Goal: Task Accomplishment & Management: Manage account settings

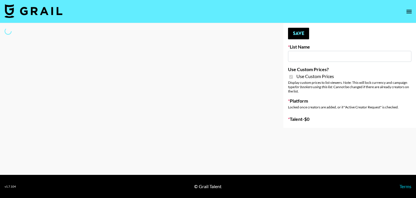
type input "G4free"
checkbox input "true"
select select "Brand"
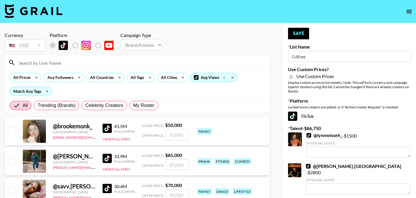
click at [118, 61] on input at bounding box center [140, 62] width 250 height 9
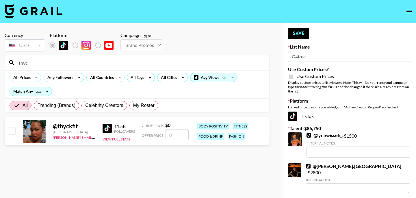
type input "thyc"
click at [14, 131] on input "checkbox" at bounding box center [11, 130] width 7 height 7
click at [171, 130] on input "number" at bounding box center [176, 134] width 23 height 11
checkbox input "true"
type input "5"
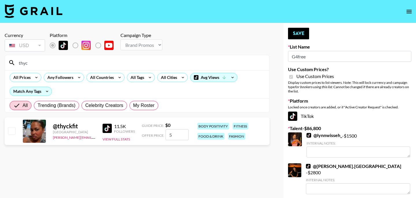
checkbox input "false"
checkbox input "true"
type input "700"
click at [297, 36] on button "Save" at bounding box center [298, 34] width 21 height 12
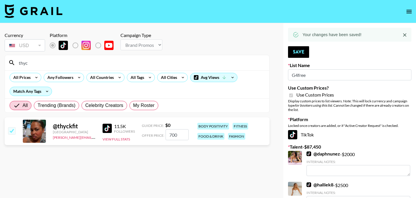
click at [112, 61] on input "thyc" at bounding box center [140, 62] width 250 height 9
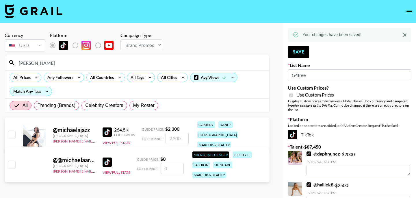
type input "[PERSON_NAME]"
click at [13, 131] on input "checkbox" at bounding box center [11, 134] width 7 height 7
checkbox input "true"
type input "2300"
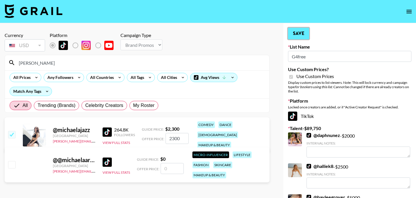
click at [293, 36] on button "Save" at bounding box center [298, 34] width 21 height 12
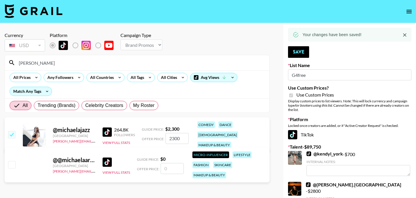
click at [221, 60] on input "[PERSON_NAME]" at bounding box center [140, 62] width 250 height 9
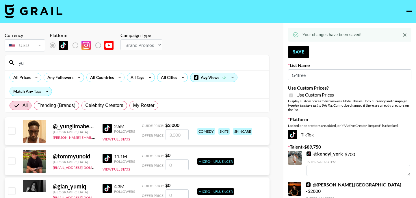
type input "y"
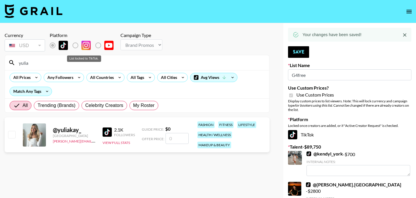
type input "yulia"
click at [76, 43] on label "List locked to TikTok." at bounding box center [79, 45] width 21 height 12
click at [179, 142] on input "number" at bounding box center [176, 138] width 23 height 11
type input "5"
checkbox input "true"
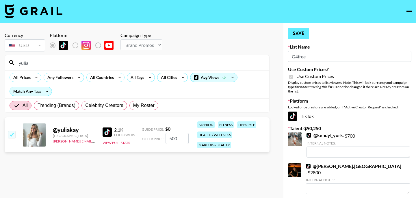
type input "500"
click at [307, 31] on button "Save" at bounding box center [298, 34] width 21 height 12
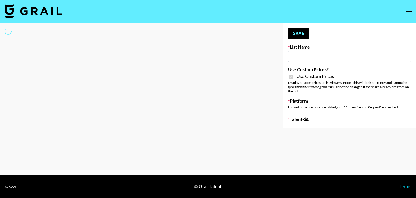
type input "Petlibro ([DATE])"
checkbox input "true"
select select "Brand"
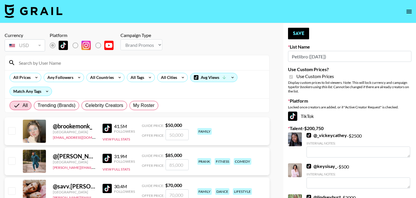
click at [159, 63] on input at bounding box center [140, 62] width 250 height 9
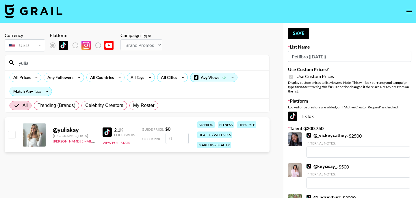
type input "yulia"
click at [178, 136] on input "number" at bounding box center [176, 138] width 23 height 11
type input "5"
checkbox input "true"
type input "500"
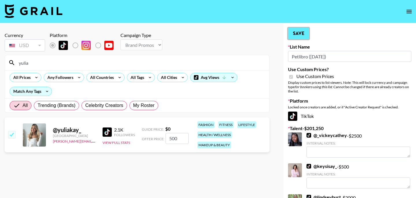
click at [304, 36] on button "Save" at bounding box center [298, 34] width 21 height 12
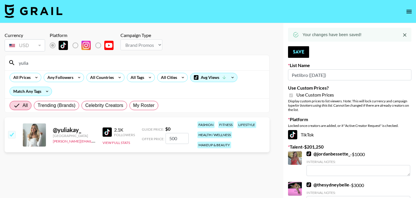
click at [205, 66] on input "yulia" at bounding box center [140, 62] width 250 height 9
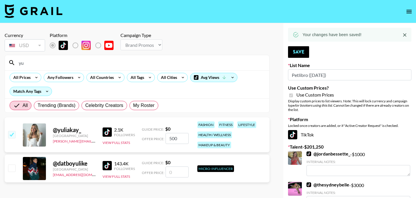
type input "y"
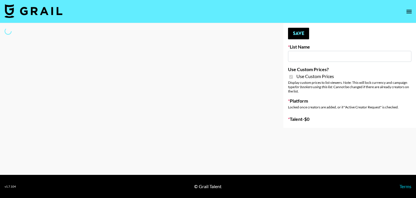
type input "Medical Solutions ([DATE])"
checkbox input "true"
select select "Brand"
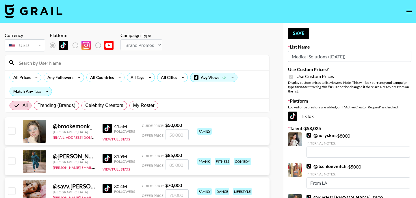
click at [134, 61] on input at bounding box center [140, 62] width 250 height 9
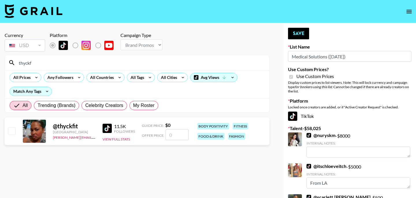
type input "thyckf"
click at [176, 133] on input "number" at bounding box center [176, 134] width 23 height 11
type input "5"
checkbox input "true"
type input "5"
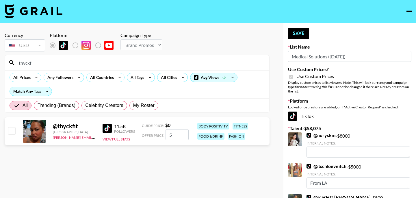
checkbox input "false"
checkbox input "true"
type input "700"
click at [299, 35] on button "Save" at bounding box center [298, 34] width 21 height 12
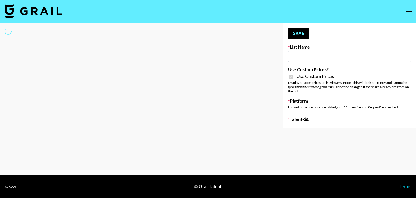
type input "Butcher Box (30th Sept)"
checkbox input "true"
select select "Brand"
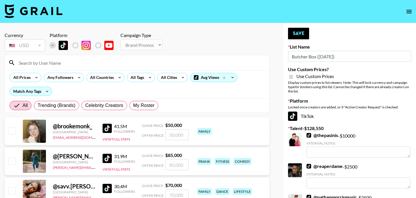
click at [122, 64] on input at bounding box center [140, 62] width 250 height 9
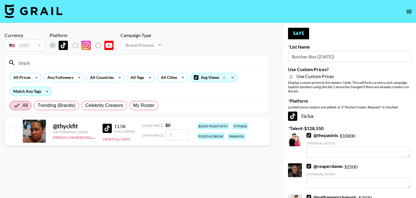
type input "thyck"
click at [166, 133] on input "number" at bounding box center [176, 134] width 23 height 11
type input "7"
checkbox input "true"
type input "700"
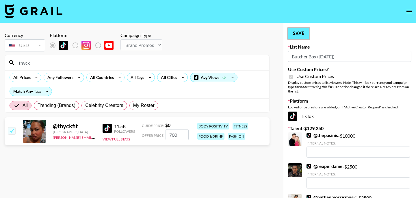
click at [300, 37] on button "Save" at bounding box center [298, 34] width 21 height 12
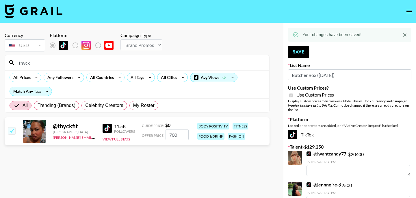
click at [158, 64] on input "thyck" at bounding box center [140, 62] width 250 height 9
type input "t"
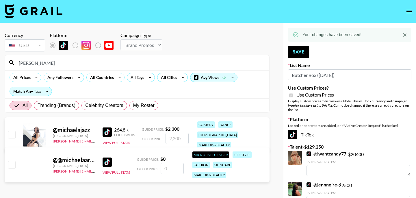
type input "[PERSON_NAME]"
click at [110, 128] on img at bounding box center [106, 131] width 9 height 9
click at [12, 131] on input "checkbox" at bounding box center [11, 134] width 7 height 7
checkbox input "true"
type input "2300"
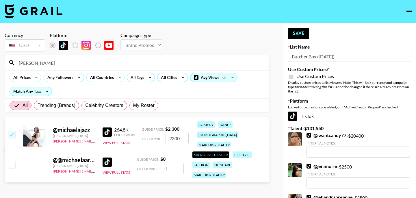
click at [72, 65] on input "[PERSON_NAME]" at bounding box center [140, 62] width 250 height 9
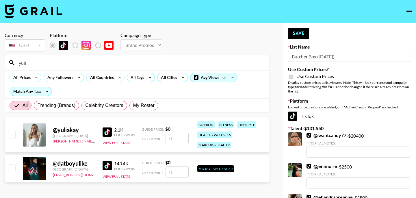
type input "yuli"
click at [182, 136] on input "number" at bounding box center [176, 138] width 23 height 11
checkbox input "true"
type input "5"
checkbox input "false"
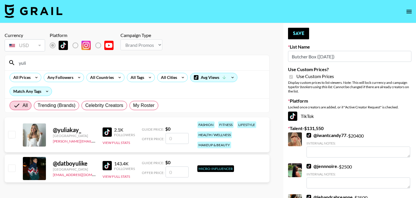
checkbox input "true"
type input "300"
click at [300, 29] on button "Save" at bounding box center [298, 34] width 21 height 12
